Goal: Find contact information: Find contact information

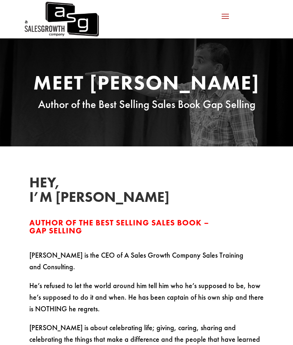
click at [53, 20] on img at bounding box center [61, 19] width 75 height 38
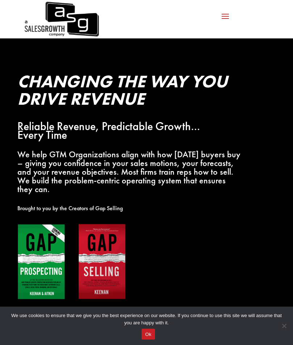
click at [60, 24] on img at bounding box center [61, 19] width 75 height 38
click at [231, 13] on div "Problem Centric™ Problem Centric™ OS Problem Identification Chart Gap Selling T…" at bounding box center [226, 19] width 16 height 12
click at [227, 13] on span at bounding box center [226, 16] width 12 height 12
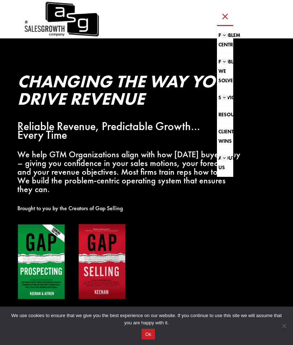
click at [177, 21] on div "Problem Centric™ Problem Centric™ OS Problem Identification Chart Gap Selling T…" at bounding box center [175, 19] width 138 height 12
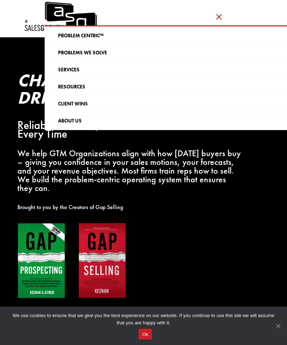
click at [278, 326] on span "Cookie Notice" at bounding box center [277, 325] width 7 height 7
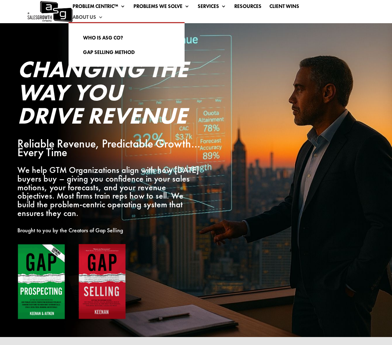
click at [91, 18] on link "About Us" at bounding box center [88, 19] width 31 height 8
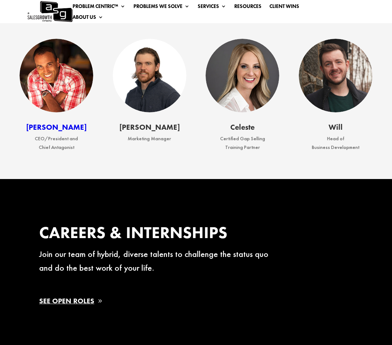
scroll to position [1042, 0]
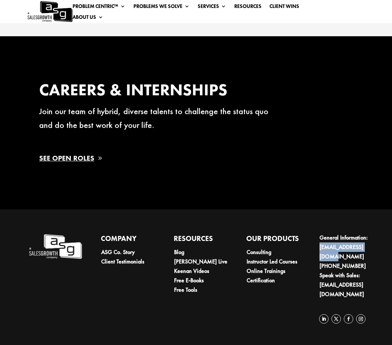
drag, startPoint x: 316, startPoint y: 251, endPoint x: 372, endPoint y: 252, distance: 55.1
click at [372, 252] on div "Company ASG Co. Story Client Testimonials Resources Blog Keenan Live Keenan Vid…" at bounding box center [200, 279] width 344 height 109
copy link "[EMAIL_ADDRESS][DOMAIN_NAME]"
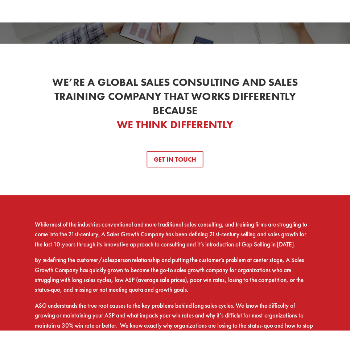
scroll to position [0, 0]
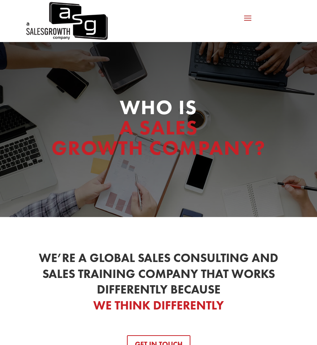
click at [252, 20] on span at bounding box center [248, 18] width 12 height 12
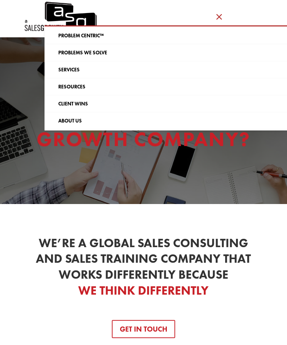
drag, startPoint x: 23, startPoint y: 8, endPoint x: 82, endPoint y: 17, distance: 59.5
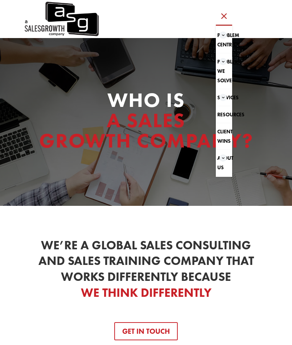
drag, startPoint x: 0, startPoint y: 0, endPoint x: 291, endPoint y: 120, distance: 314.7
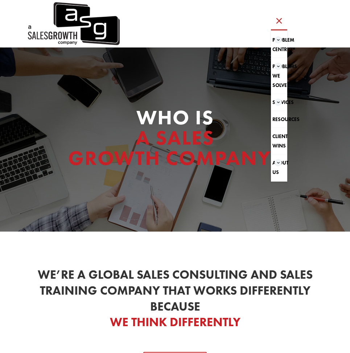
drag, startPoint x: 0, startPoint y: 0, endPoint x: 350, endPoint y: 95, distance: 362.1
